Goal: Book appointment/travel/reservation

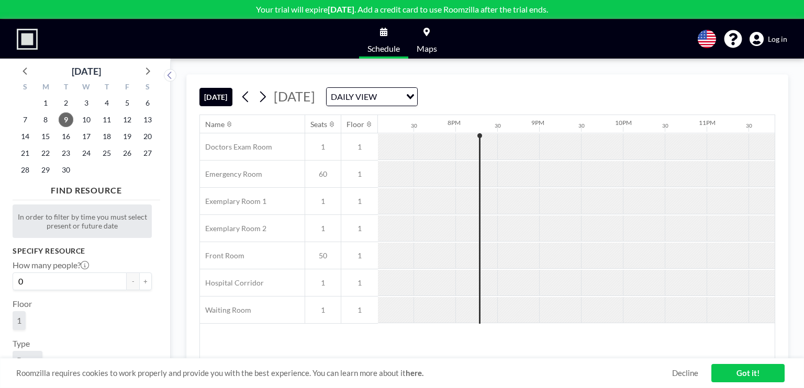
scroll to position [0, 1613]
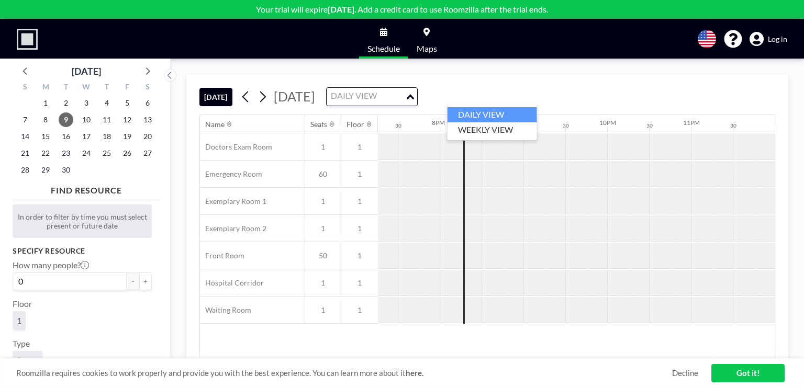
click at [414, 95] on icon "Search for option" at bounding box center [410, 96] width 7 height 5
click at [496, 130] on li "WEEKLY VIEW" at bounding box center [491, 129] width 89 height 15
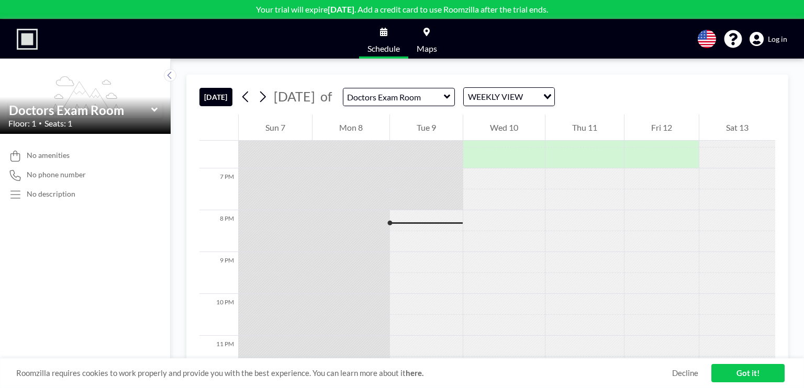
scroll to position [790, 0]
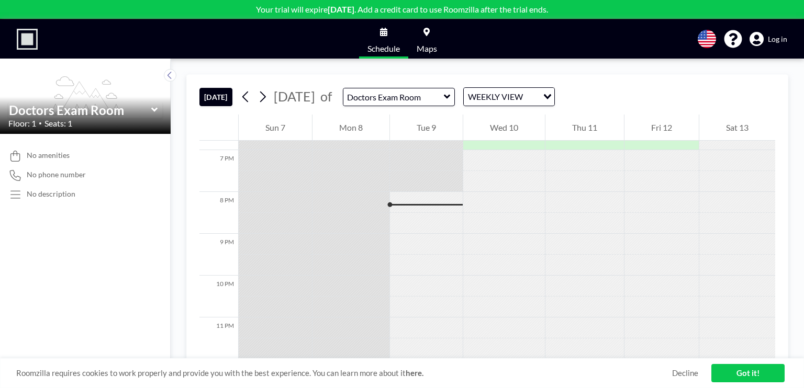
click at [425, 31] on icon at bounding box center [426, 32] width 6 height 8
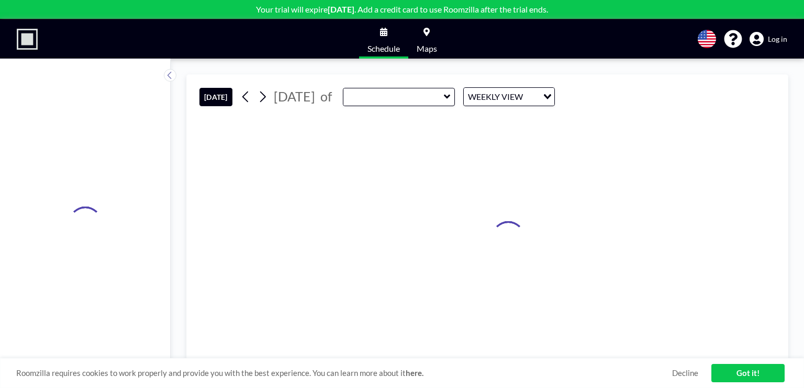
type input "Doctors Exam Room"
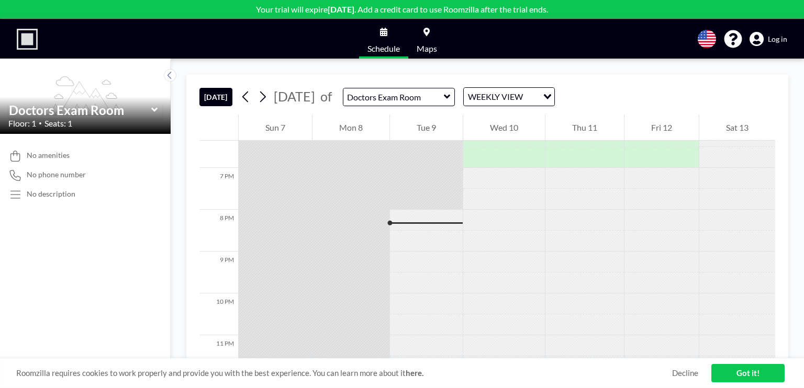
scroll to position [790, 0]
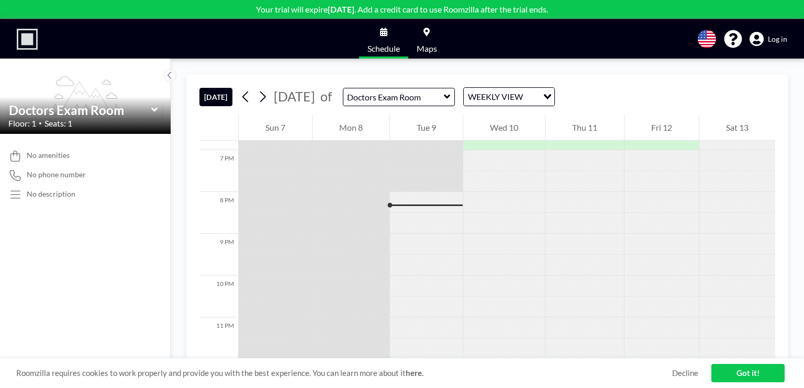
click at [425, 31] on icon at bounding box center [426, 32] width 6 height 8
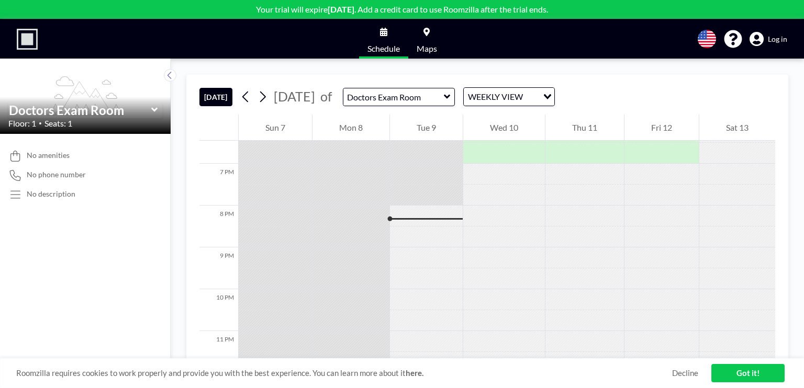
scroll to position [790, 0]
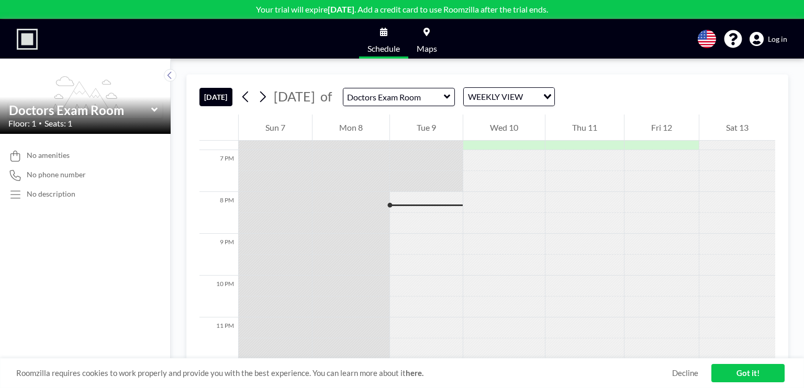
click at [116, 91] on icon "flex-grow: 1.2;" at bounding box center [85, 95] width 77 height 39
click at [780, 39] on span "Log in" at bounding box center [777, 39] width 19 height 9
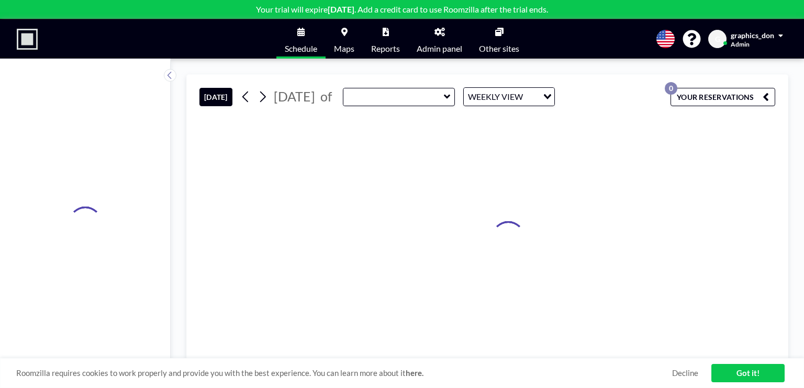
type input "Doctors Exam Room"
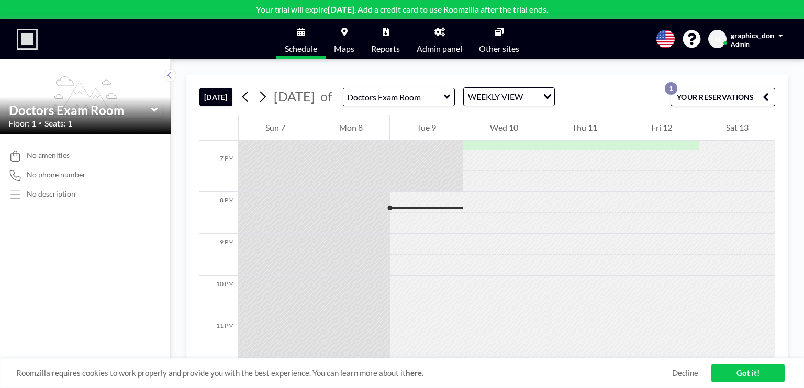
scroll to position [790, 0]
click at [779, 33] on span at bounding box center [780, 35] width 5 height 7
click at [345, 31] on icon at bounding box center [344, 32] width 6 height 8
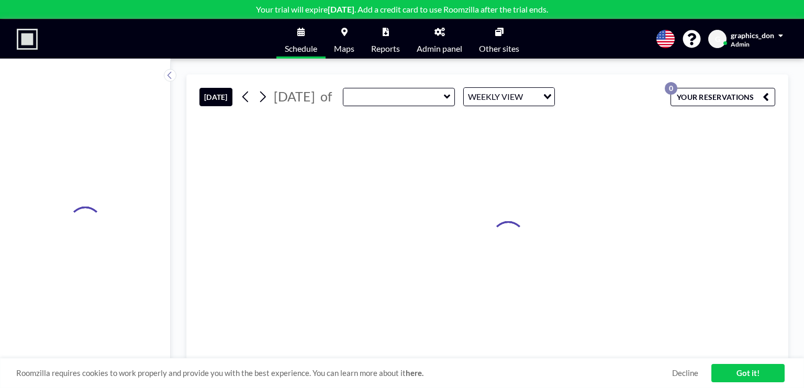
type input "Doctors Exam Room"
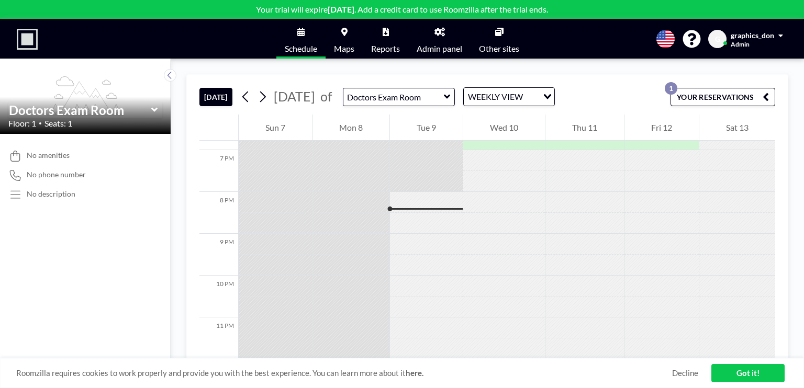
scroll to position [790, 0]
click at [106, 95] on icon at bounding box center [111, 96] width 13 height 7
click at [693, 97] on button "YOUR RESERVATIONS 1" at bounding box center [722, 97] width 105 height 18
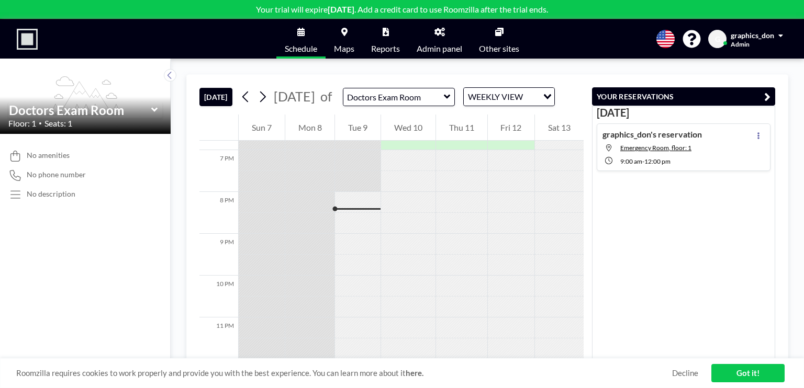
click at [341, 31] on icon at bounding box center [344, 32] width 6 height 8
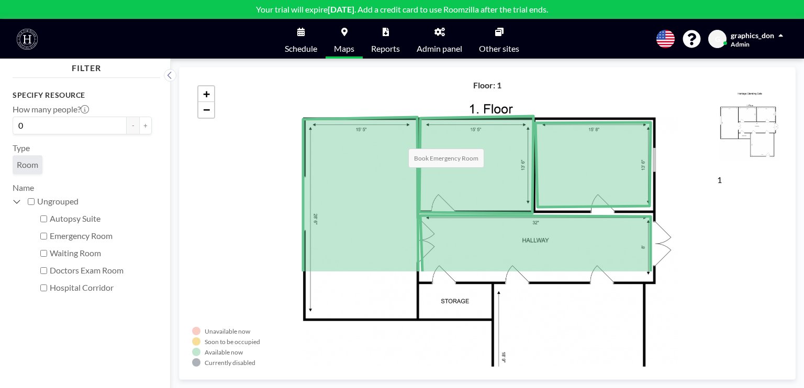
drag, startPoint x: 439, startPoint y: 263, endPoint x: 394, endPoint y: 133, distance: 137.4
click at [398, 137] on icon at bounding box center [360, 195] width 115 height 156
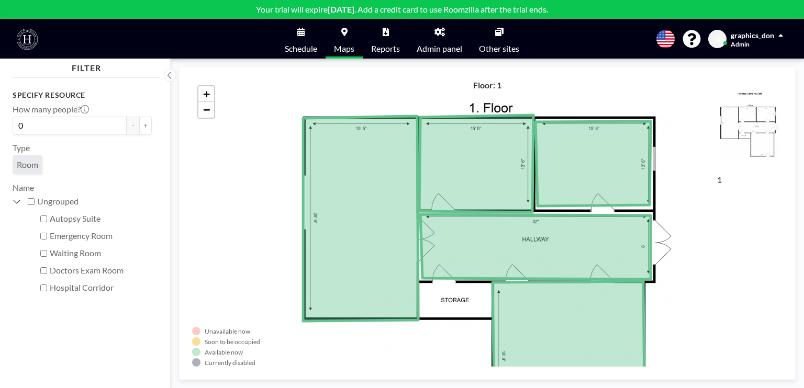
click at [410, 77] on div "Unavailable now Soon to be occupied Available now Currently disabled 1 Floor: 1…" at bounding box center [487, 223] width 616 height 313
click at [331, 87] on div "+ −" at bounding box center [487, 223] width 590 height 287
click at [780, 34] on span at bounding box center [780, 35] width 5 height 7
click at [749, 65] on link "Log out" at bounding box center [751, 71] width 93 height 21
